Goal: Task Accomplishment & Management: Complete application form

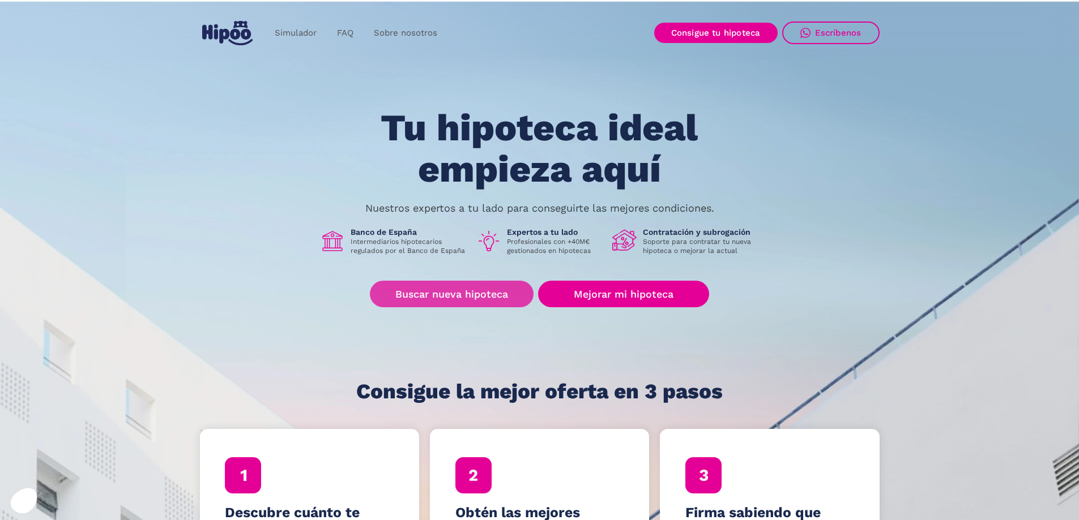
click at [452, 296] on link "Buscar nueva hipoteca" at bounding box center [452, 294] width 164 height 27
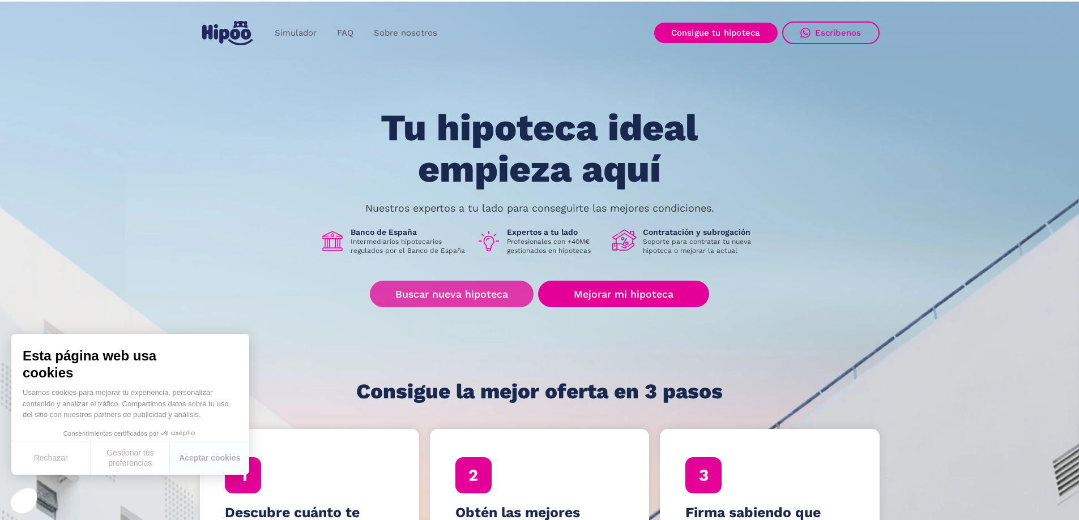
click at [458, 288] on link "Buscar nueva hipoteca" at bounding box center [452, 294] width 164 height 27
